Goal: Find specific page/section: Find specific page/section

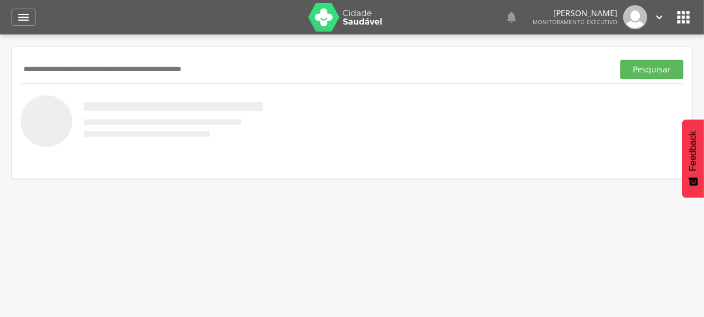
click at [115, 72] on input "text" at bounding box center [315, 69] width 588 height 19
type input "**********"
click at [646, 64] on button "Pesquisar" at bounding box center [652, 69] width 63 height 19
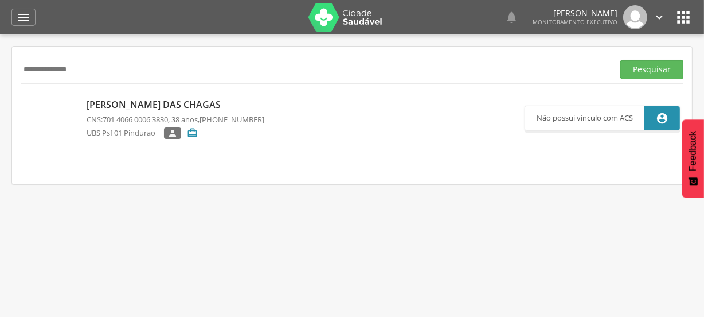
click at [275, 139] on link "[PERSON_NAME] das Chagas CNS: 701 4066 0006 3830 , 38 anos, [PHONE_NUMBER] UBS …" at bounding box center [274, 118] width 501 height 52
type input "**********"
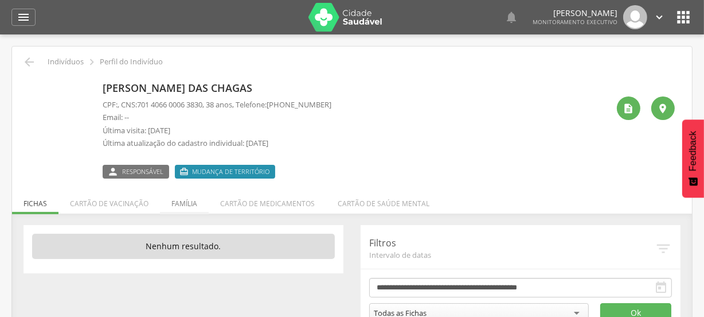
click at [179, 200] on li "Família" at bounding box center [184, 200] width 49 height 27
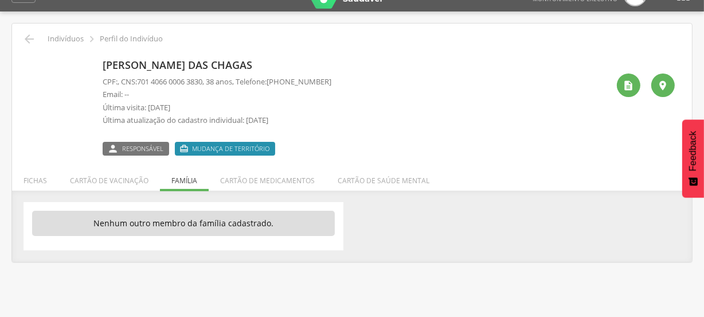
scroll to position [34, 0]
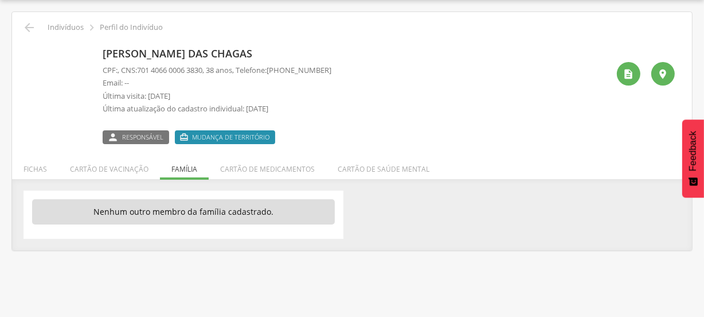
click at [345, 97] on div "[PERSON_NAME] das Chagas CPF: , CNS: [PHONE_NUMBER] , 38 anos, Telefone: [PHONE…" at bounding box center [356, 93] width 506 height 101
drag, startPoint x: 281, startPoint y: 147, endPoint x: 339, endPoint y: 109, distance: 70.0
click at [322, 131] on div "[PERSON_NAME] das Chagas CPF: , CNS: [PHONE_NUMBER] , 38 anos, Telefone: [PHONE…" at bounding box center [356, 93] width 506 height 101
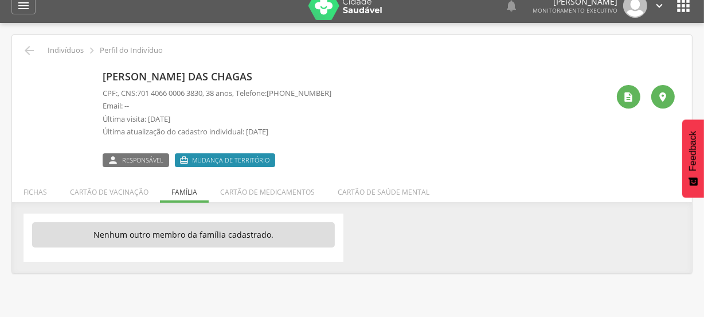
scroll to position [0, 0]
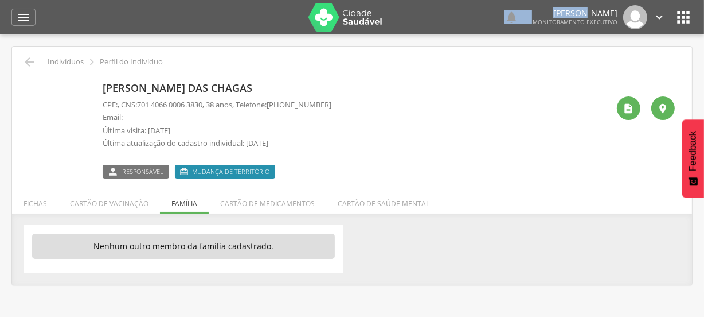
drag, startPoint x: 532, startPoint y: 4, endPoint x: 498, endPoint y: -5, distance: 35.1
click at [498, 0] on html " Dashboard Supervisão Produtividade Mapa da cidade Mapa de cobertura Ranking A…" at bounding box center [352, 158] width 704 height 317
click at [508, 61] on div " Indivíduos  Perfil do Indivíduo" at bounding box center [352, 62] width 663 height 14
